Goal: Transaction & Acquisition: Purchase product/service

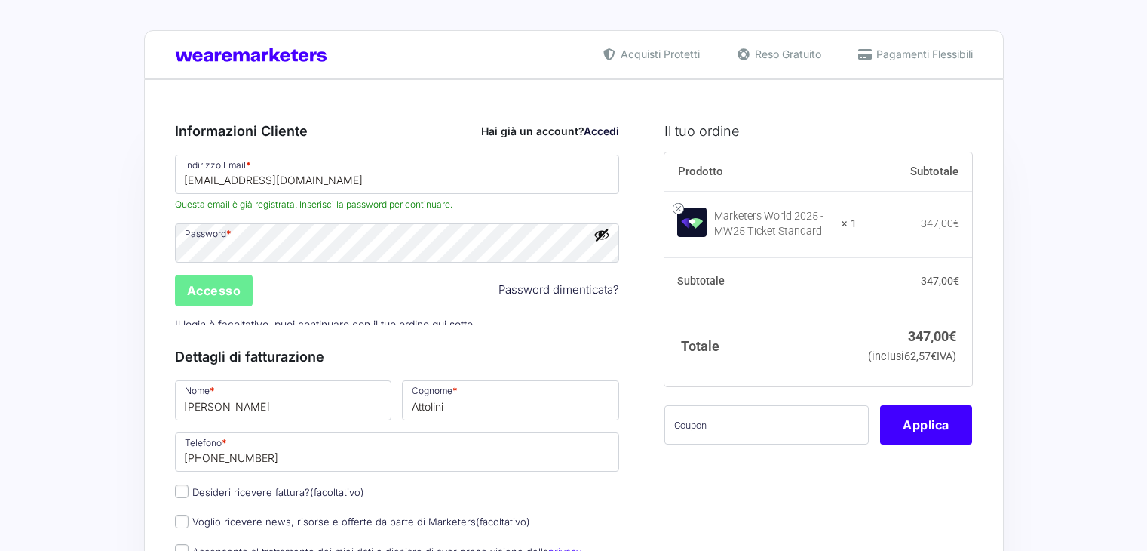
click at [741, 415] on input "text" at bounding box center [767, 424] width 204 height 39
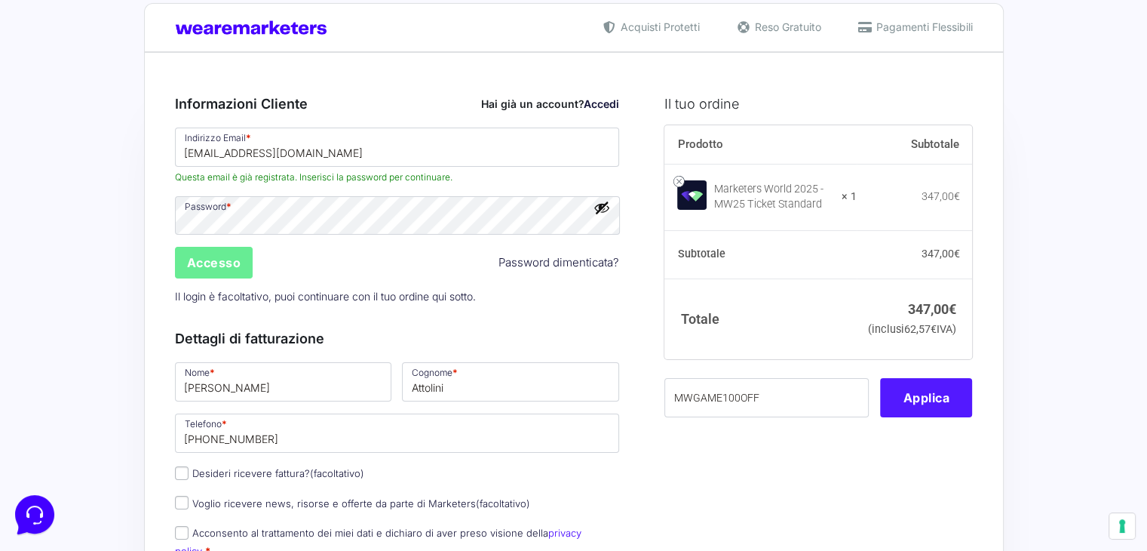
type input "MWGAME100OFF"
click at [926, 417] on button "Applica" at bounding box center [926, 397] width 92 height 39
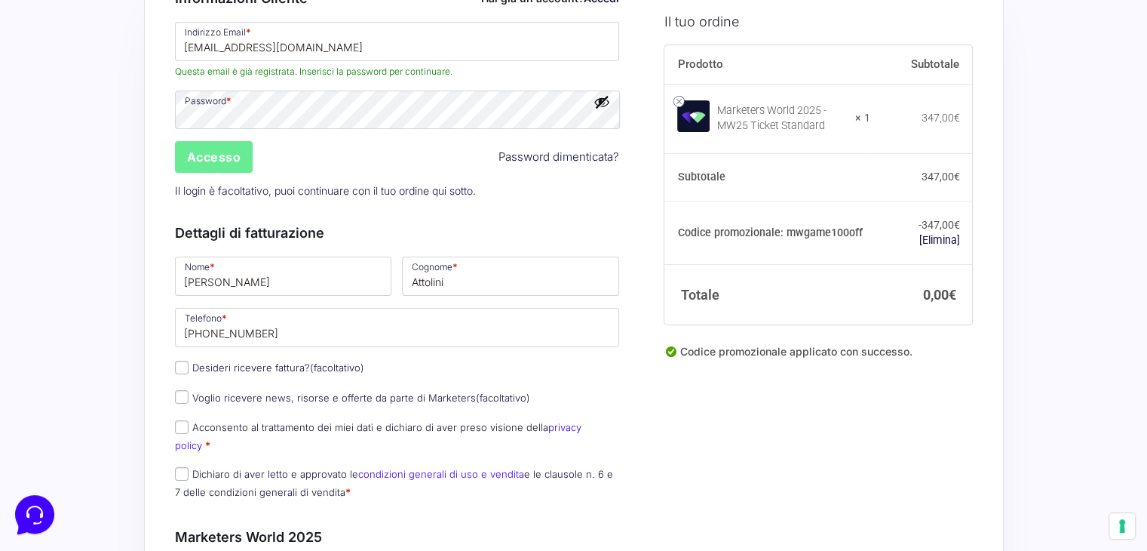
scroll to position [134, 0]
click at [205, 163] on input "Accesso" at bounding box center [214, 156] width 78 height 32
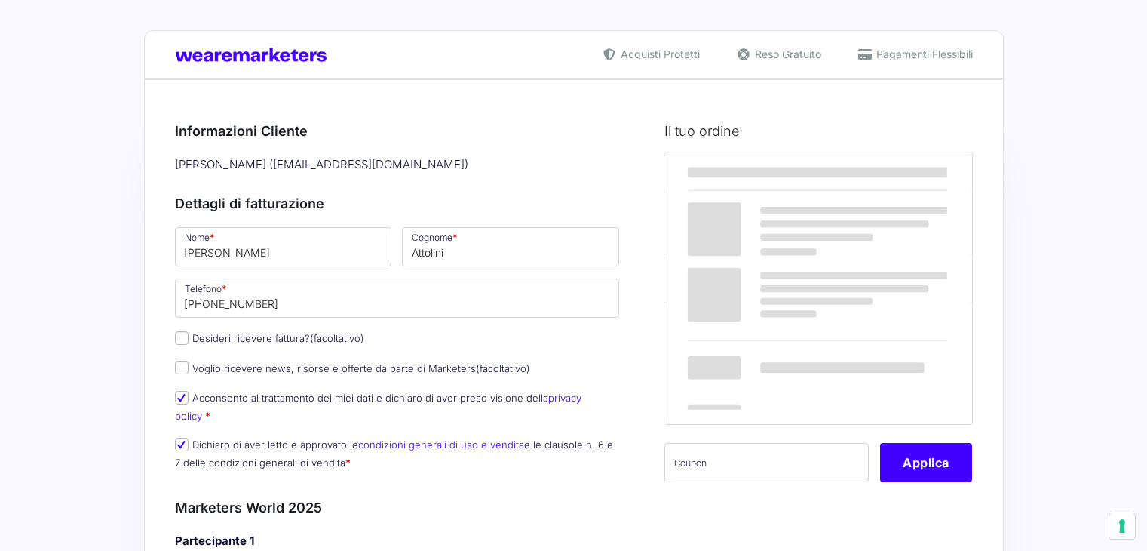
click at [785, 375] on div "Prodotto Subtotale Marketers World 2025 - MW25 Ticket Standard × 1 347,00 € Sub…" at bounding box center [819, 326] width 308 height 349
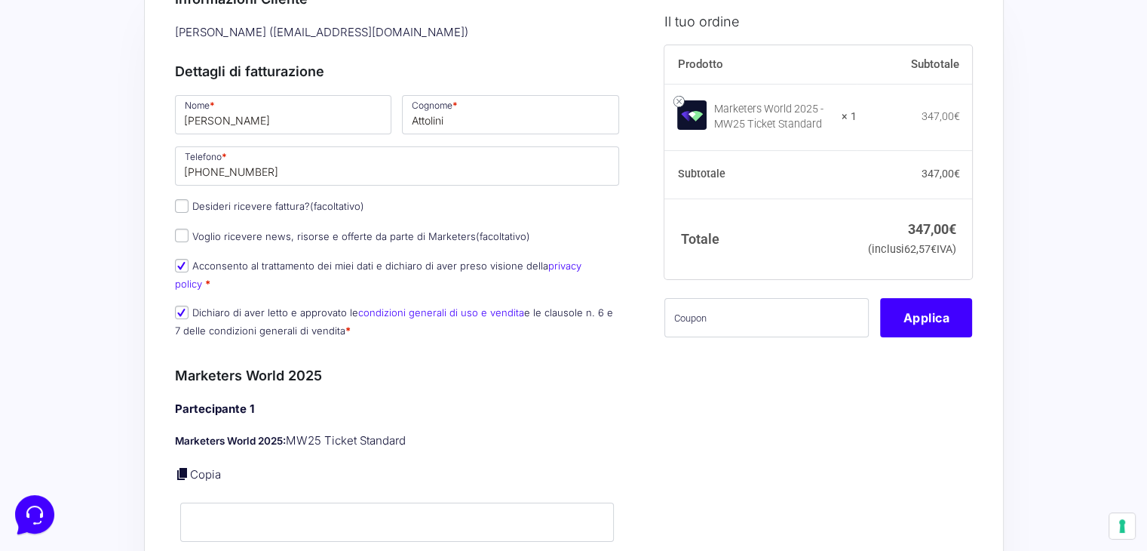
click at [755, 357] on div "Prodotto Subtotale Marketers World 2025 - MW25 Ticket Standard × 1 347,00 € Sub…" at bounding box center [819, 201] width 308 height 312
click at [742, 338] on input "text" at bounding box center [767, 318] width 204 height 39
paste input "MWGAME100OFF"
type input "MWGAME100OFF"
click at [917, 338] on button "Applica" at bounding box center [926, 318] width 92 height 39
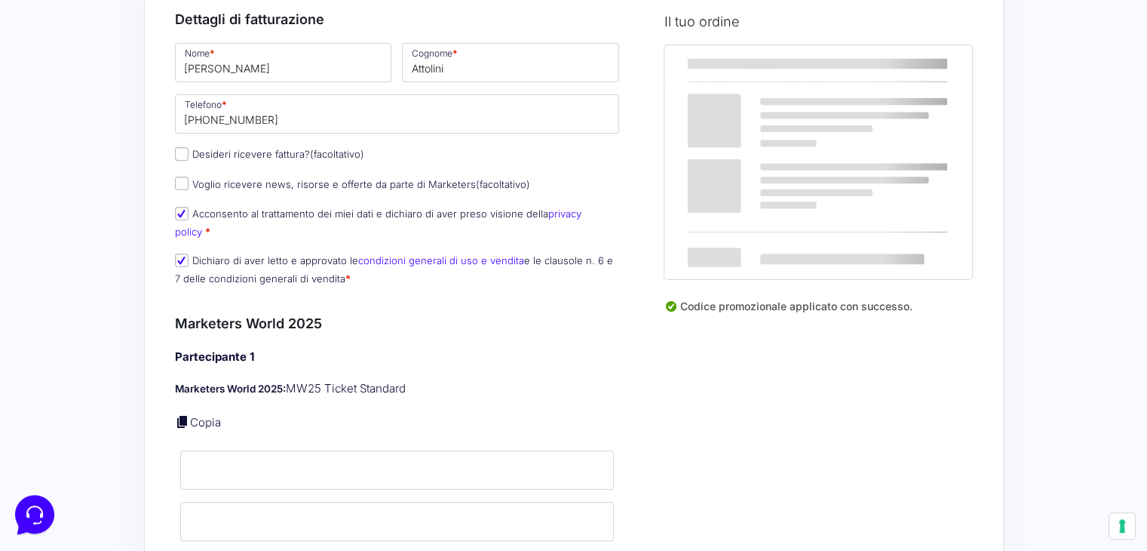
scroll to position [186, 0]
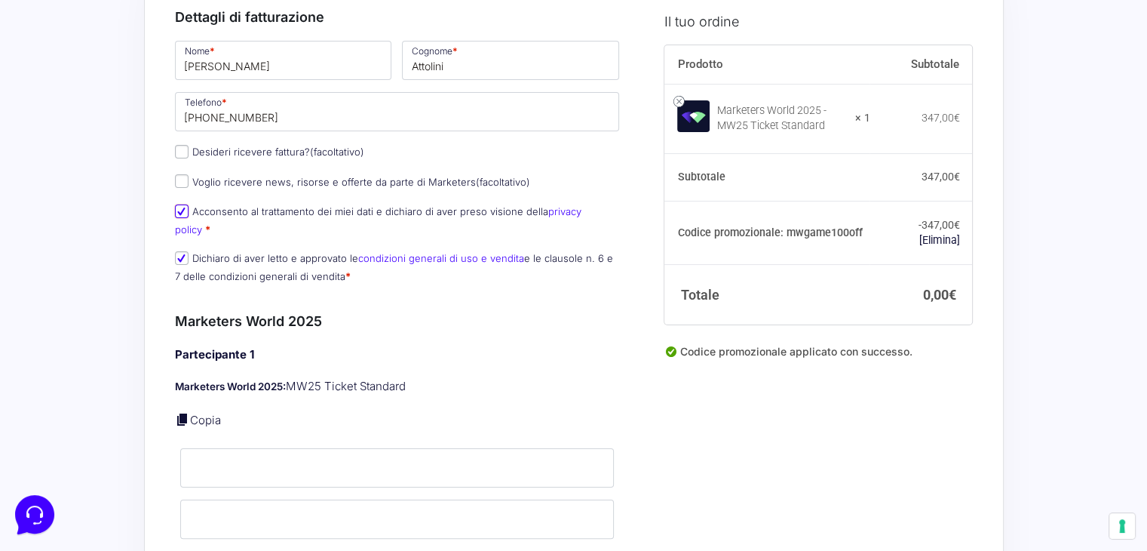
click at [177, 205] on input "Acconsento al trattamento dei miei dati e dichiaro di aver preso visione della …" at bounding box center [182, 211] width 14 height 14
checkbox input "true"
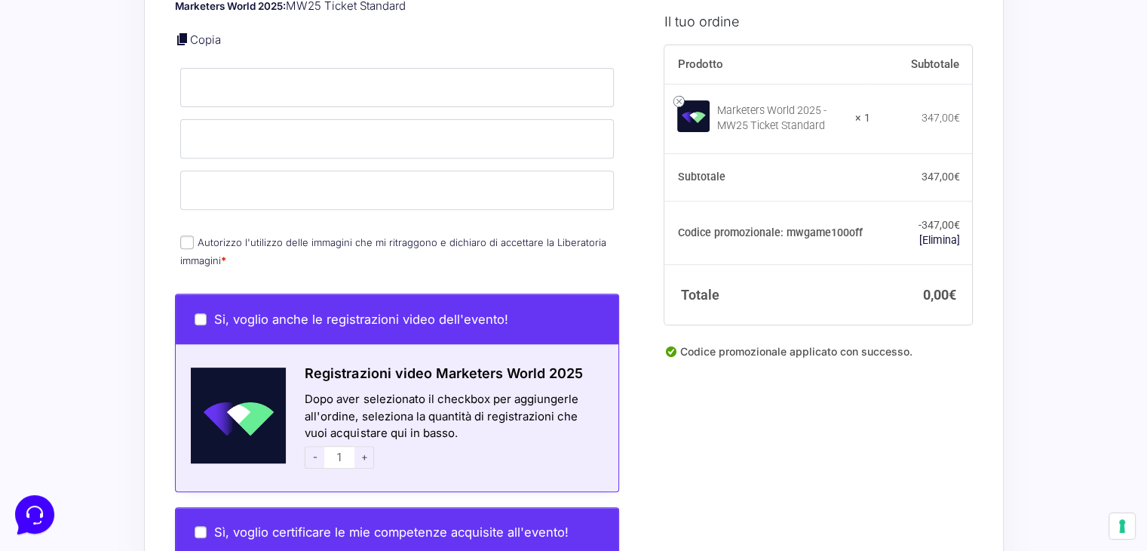
scroll to position [664, 0]
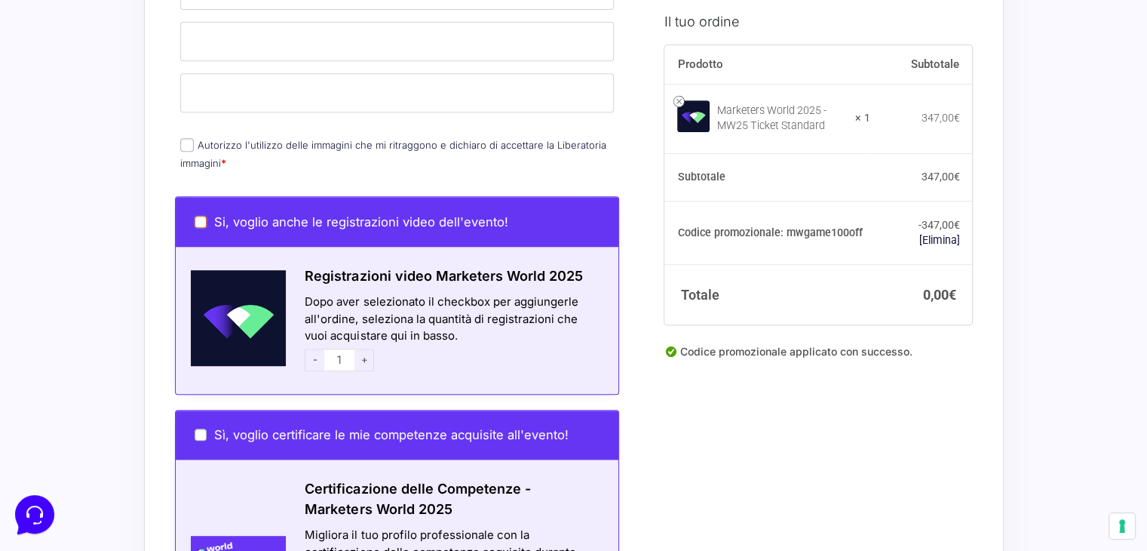
click at [196, 216] on input "Si, voglio anche le registrazioni video dell'evento!" at bounding box center [201, 222] width 12 height 12
checkbox input "true"
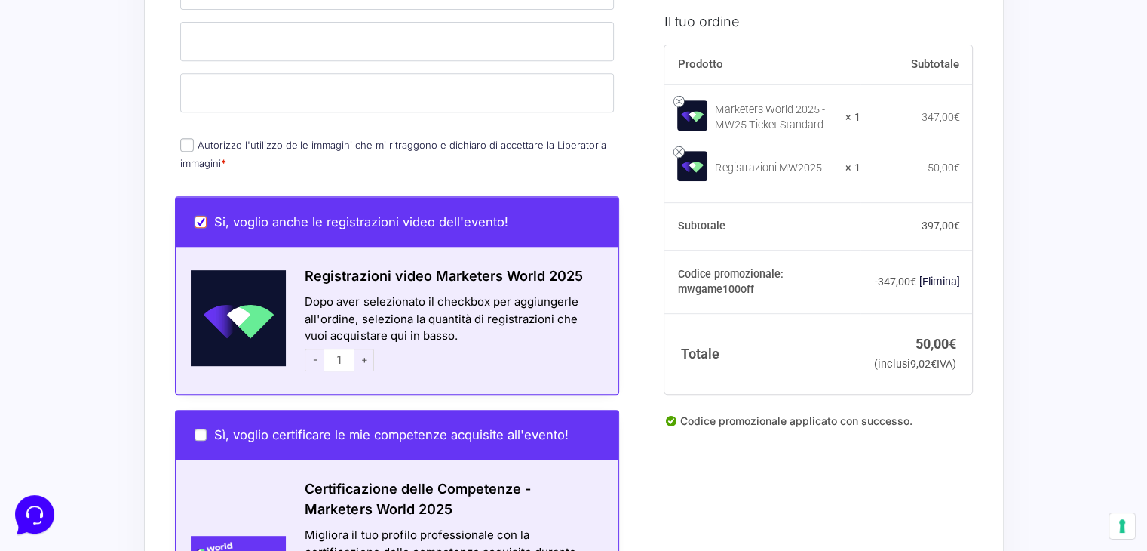
click at [198, 216] on input "Si, voglio anche le registrazioni video dell'evento!" at bounding box center [201, 222] width 12 height 12
checkbox input "false"
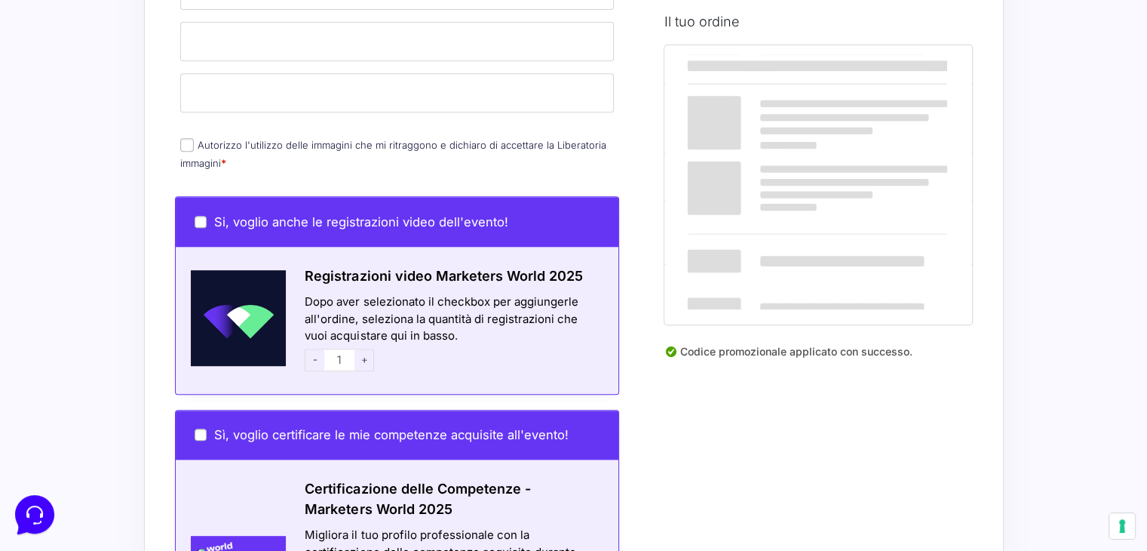
click at [180, 138] on input "Autorizzo l'utilizzo delle immagini che mi ritraggono e dichiaro di accettare l…" at bounding box center [187, 145] width 14 height 14
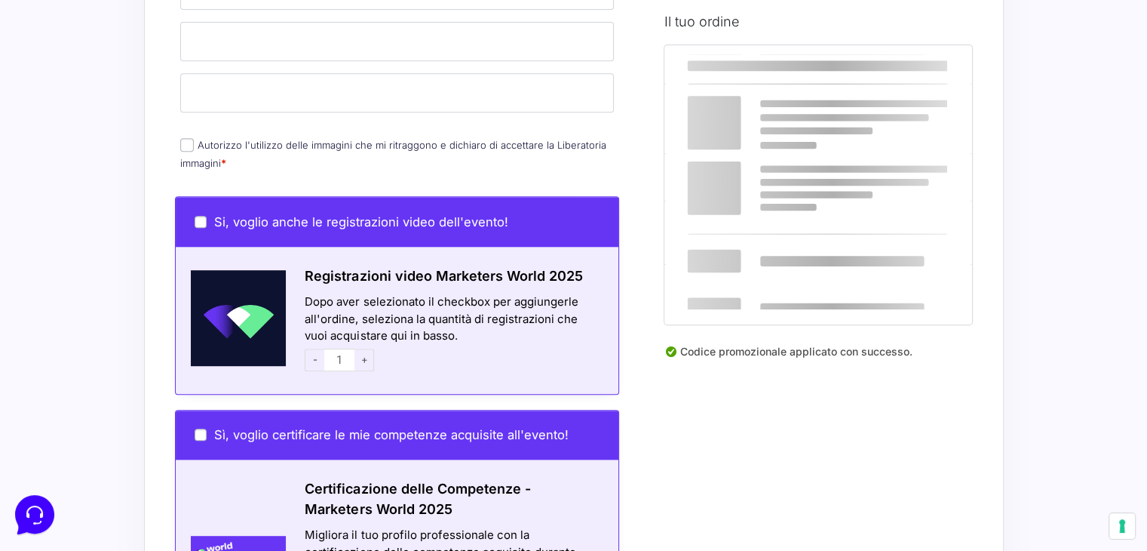
checkbox input "true"
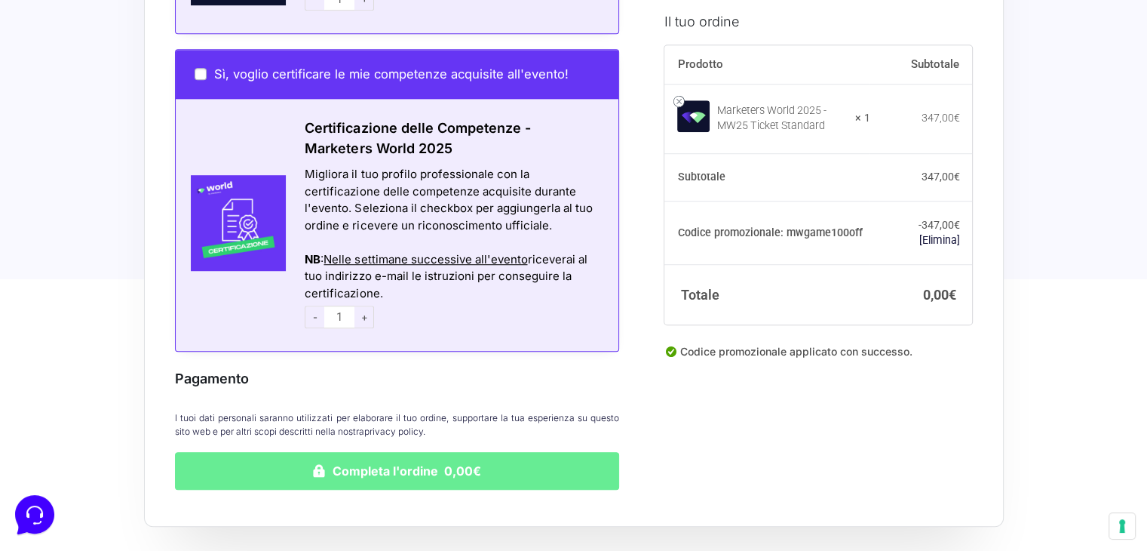
scroll to position [1074, 0]
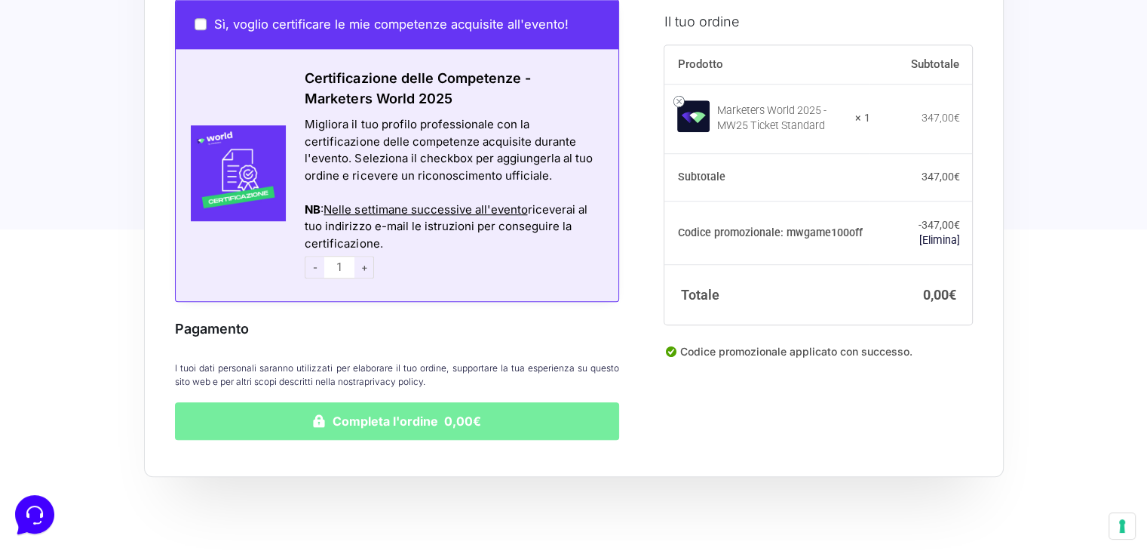
click at [460, 403] on button "Completa l'ordine 0,00€" at bounding box center [397, 421] width 445 height 38
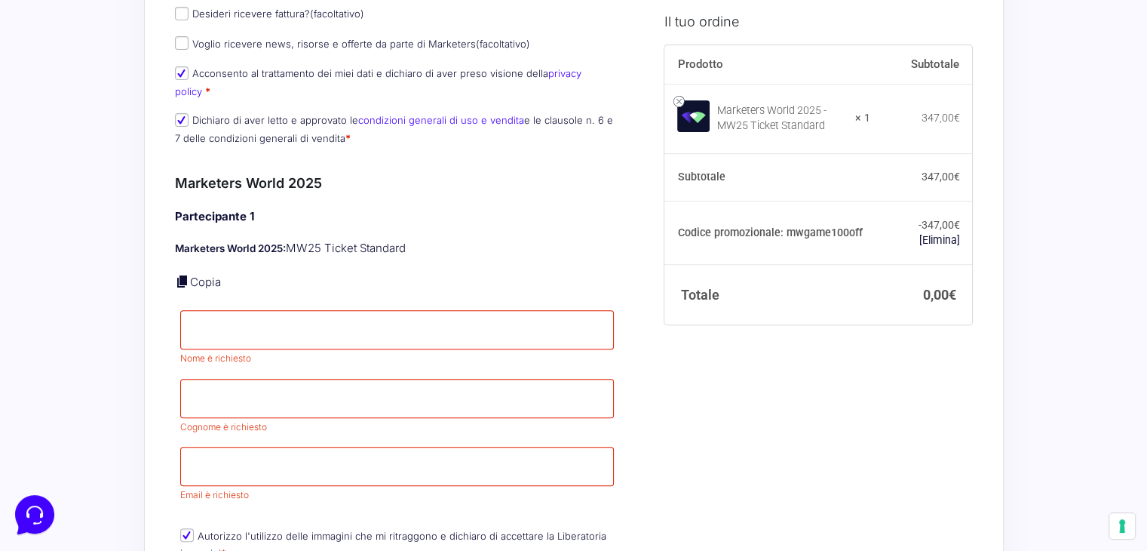
scroll to position [456, 0]
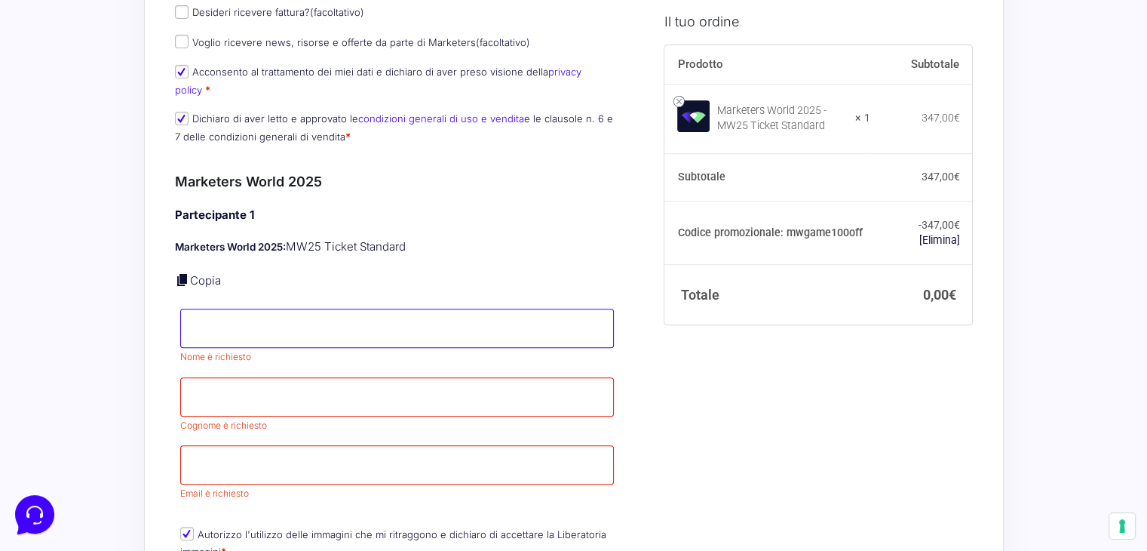
click at [297, 319] on input "Nome *" at bounding box center [397, 328] width 435 height 39
type input "[PERSON_NAME]"
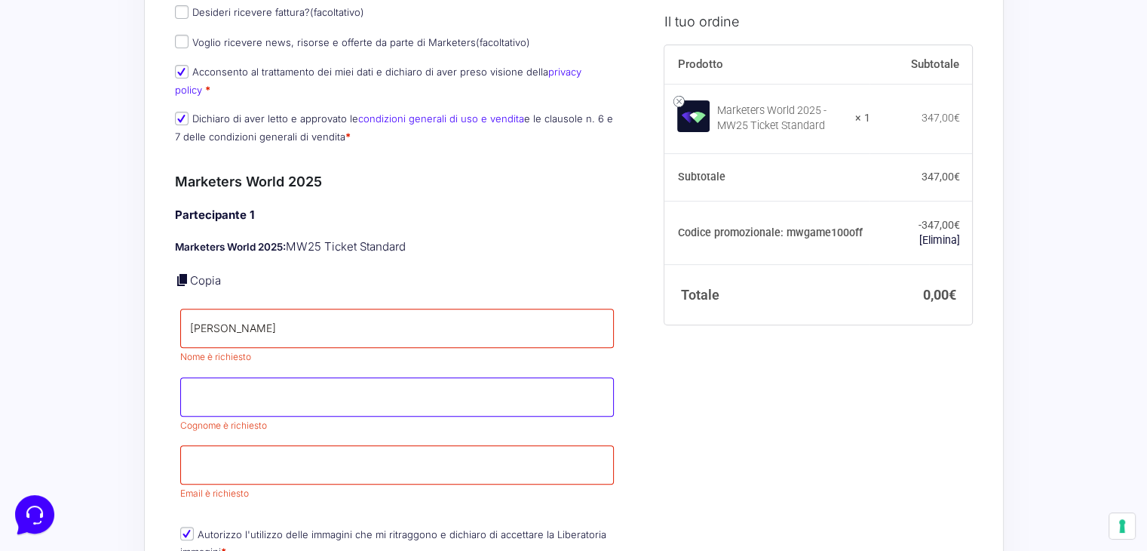
type input "Attolini"
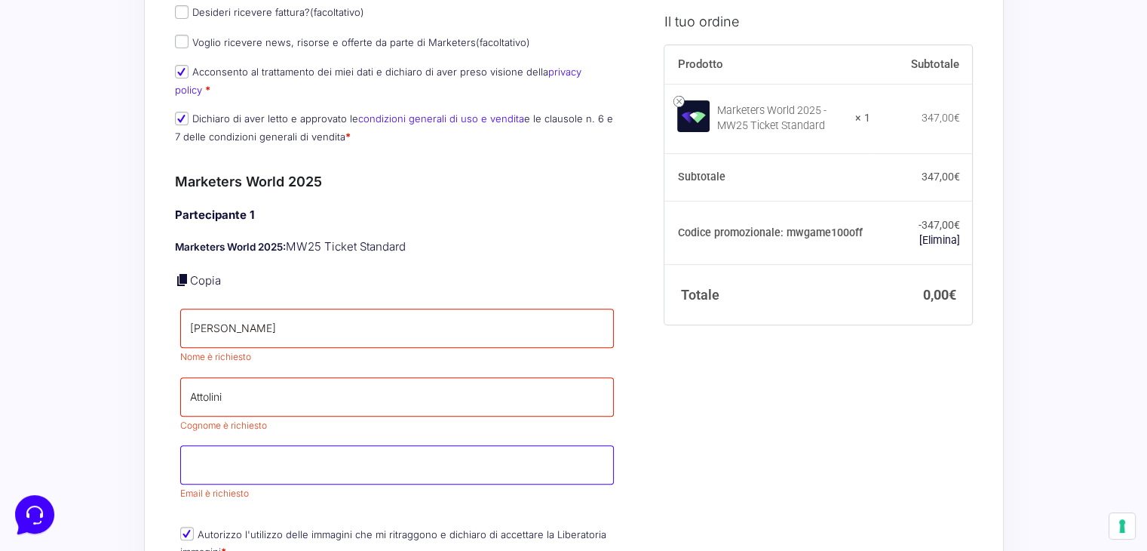
type input "[EMAIL_ADDRESS][DOMAIN_NAME]"
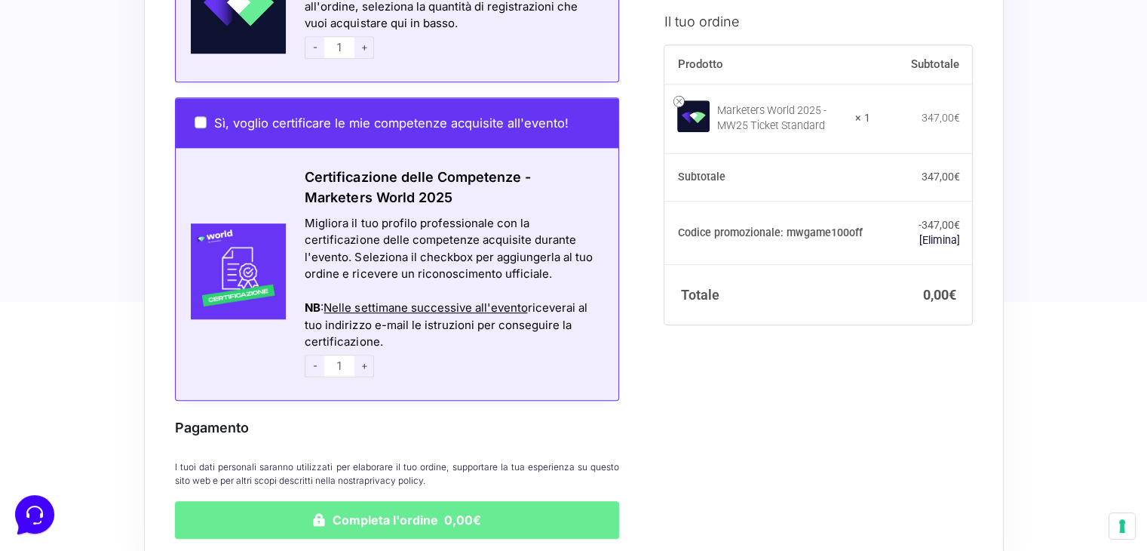
scroll to position [1285, 0]
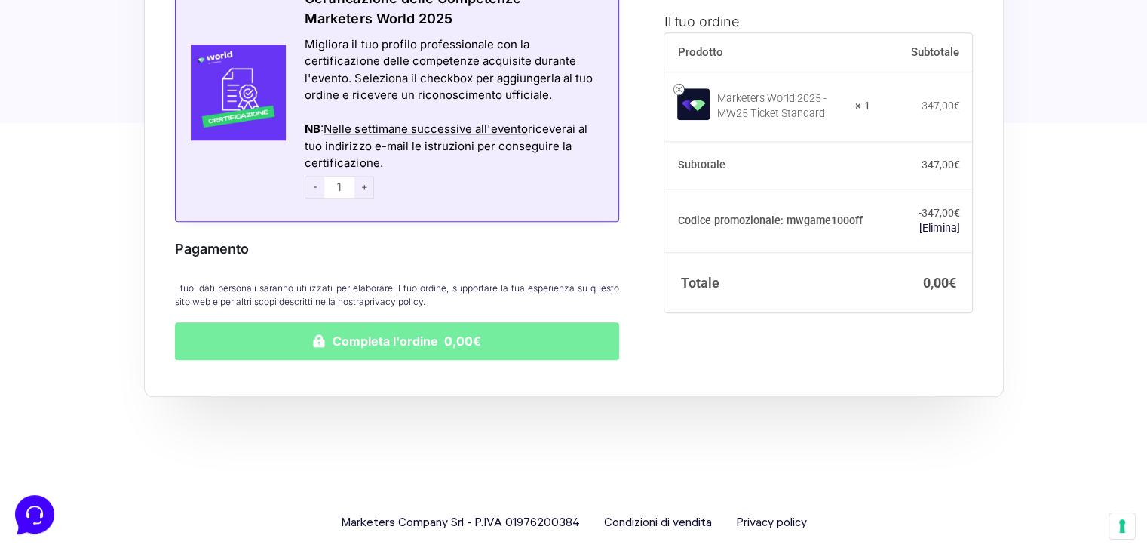
click at [358, 322] on button "Completa l'ordine 0,00€" at bounding box center [397, 341] width 445 height 38
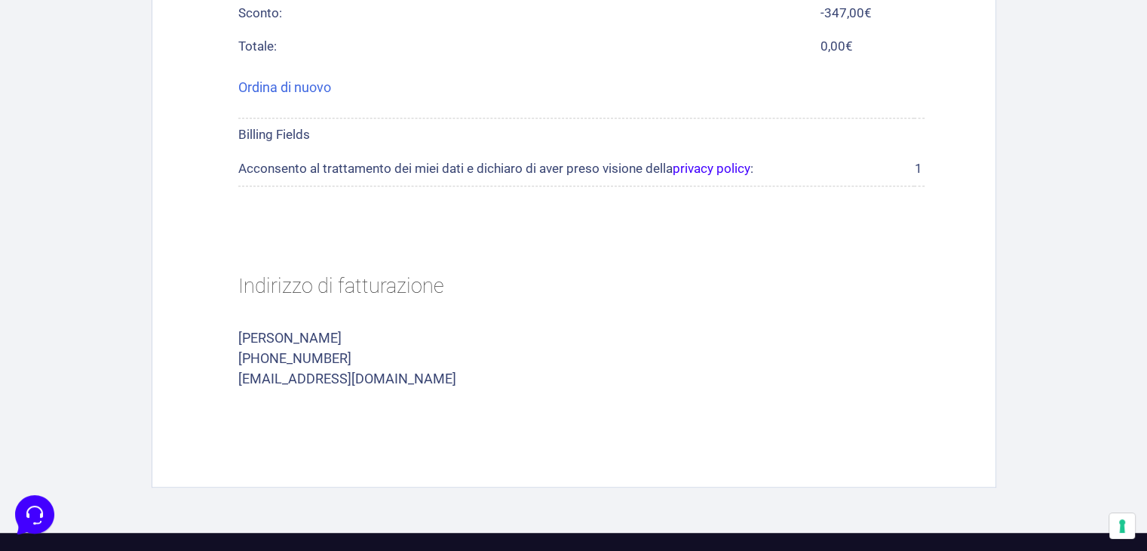
scroll to position [827, 0]
